Goal: Information Seeking & Learning: Find contact information

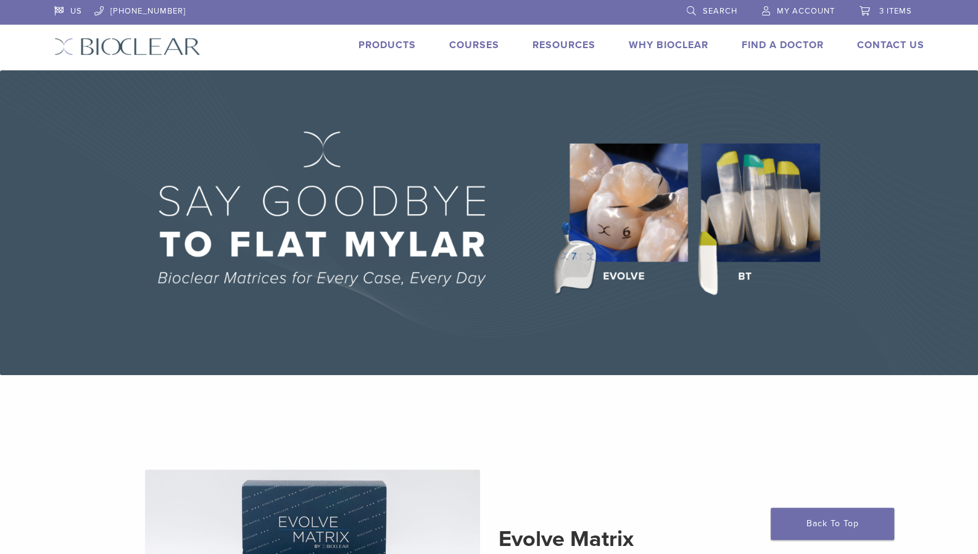
click at [755, 42] on link "Find A Doctor" at bounding box center [783, 45] width 82 height 12
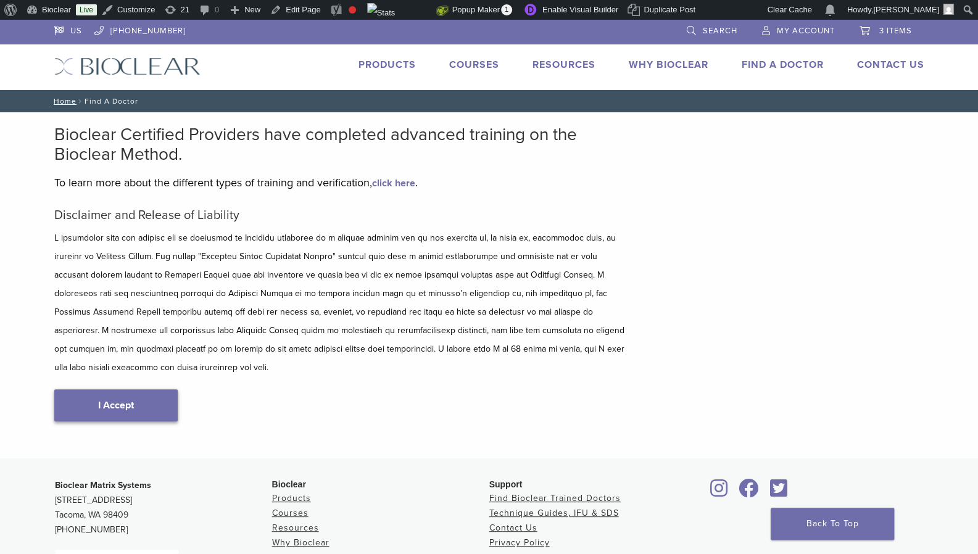
click at [94, 389] on link "I Accept" at bounding box center [115, 405] width 123 height 32
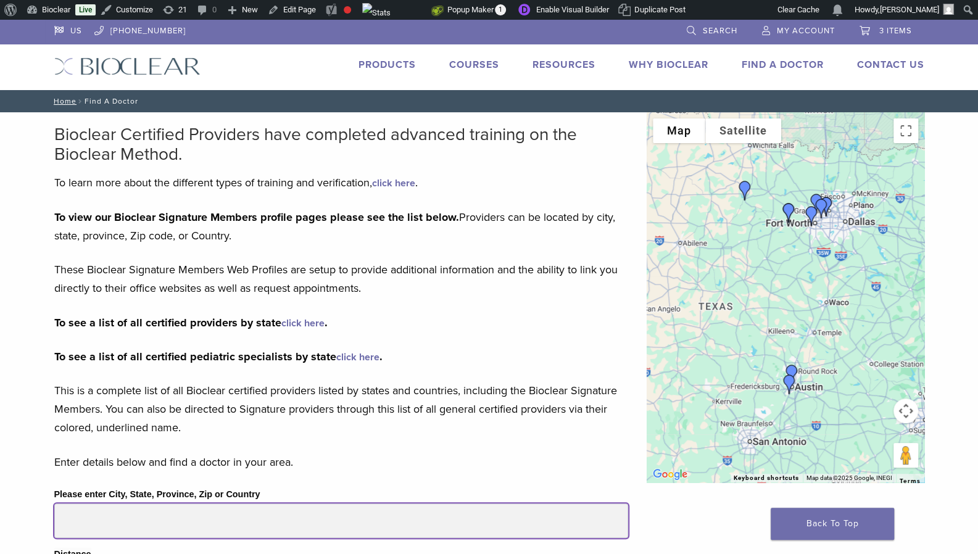
click at [94, 518] on input "Please enter City, State, Province, Zip or Country" at bounding box center [341, 520] width 574 height 35
type input "**********"
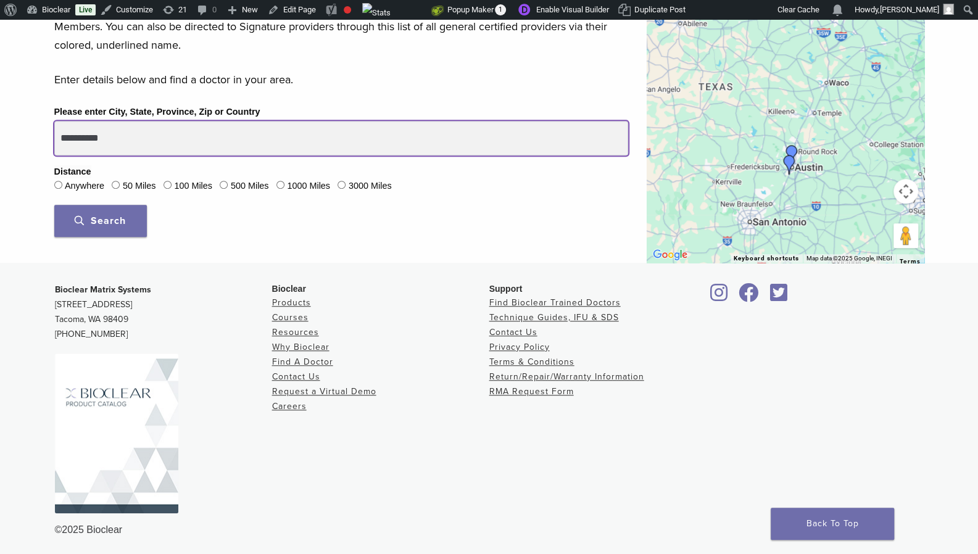
scroll to position [376, 0]
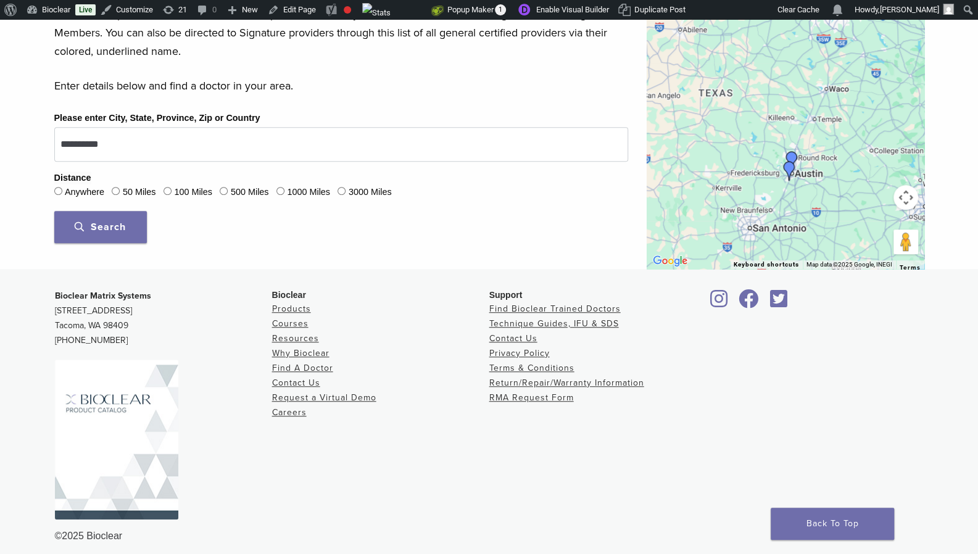
click at [91, 228] on span "Search" at bounding box center [100, 227] width 51 height 12
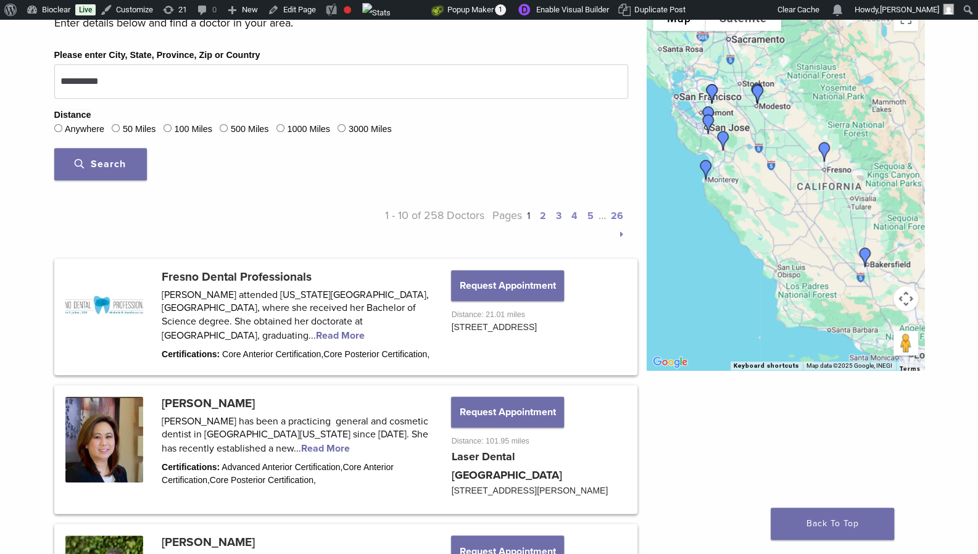
scroll to position [439, 0]
click at [541, 215] on link "2" at bounding box center [543, 216] width 6 height 12
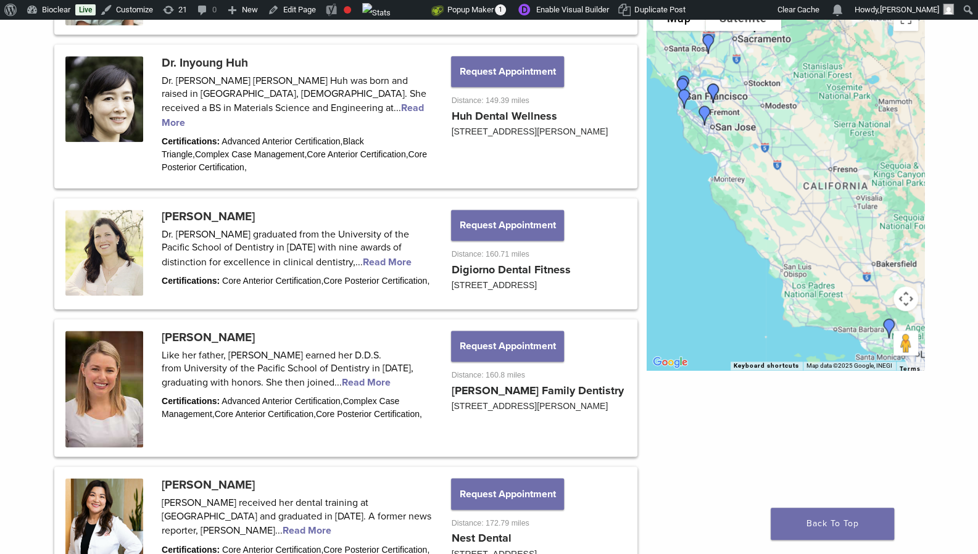
scroll to position [953, 0]
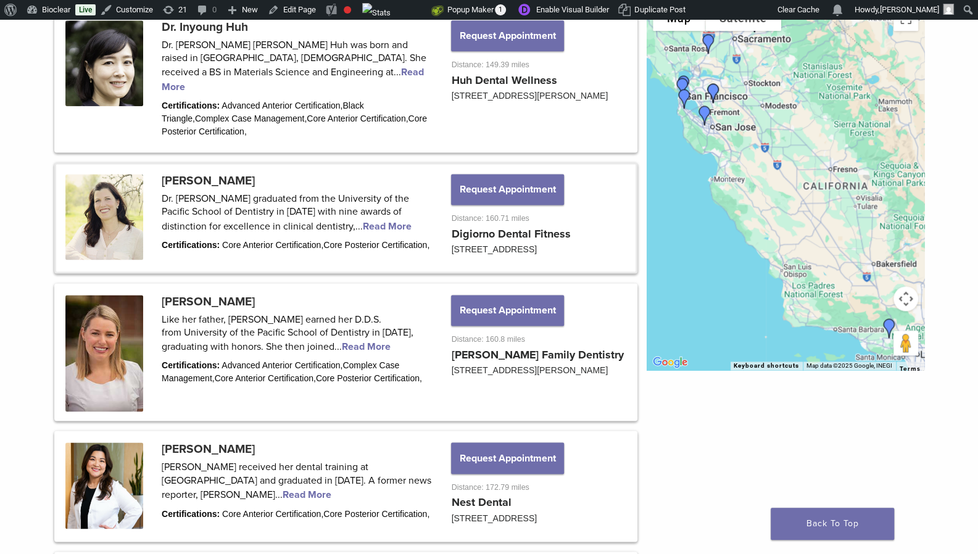
click at [311, 215] on link at bounding box center [345, 217] width 579 height 107
